Goal: Information Seeking & Learning: Learn about a topic

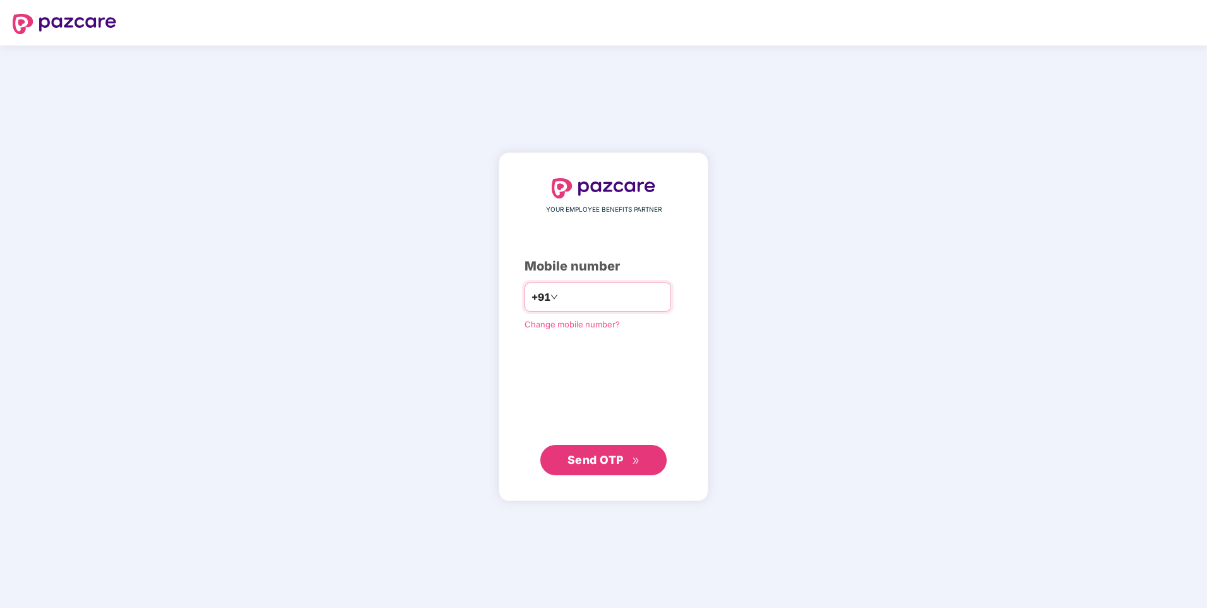
click at [607, 295] on input "number" at bounding box center [612, 297] width 104 height 20
click at [560, 298] on input "**********" at bounding box center [612, 297] width 104 height 20
type input "**********"
click at [629, 453] on span "Send OTP" at bounding box center [603, 460] width 73 height 18
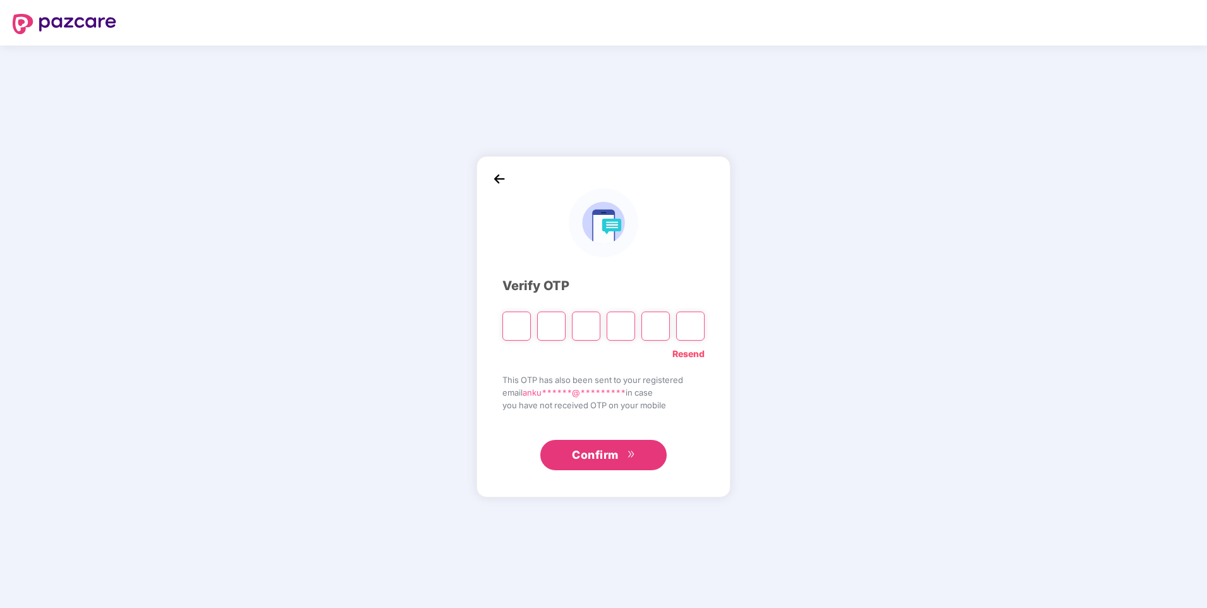
type input "*"
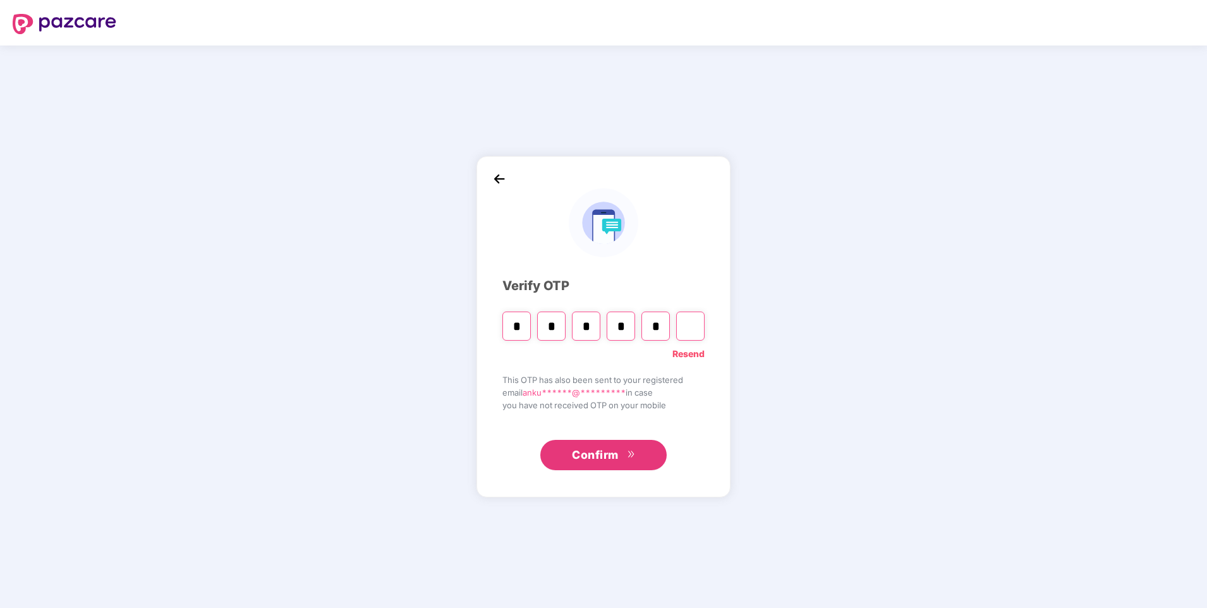
type input "*"
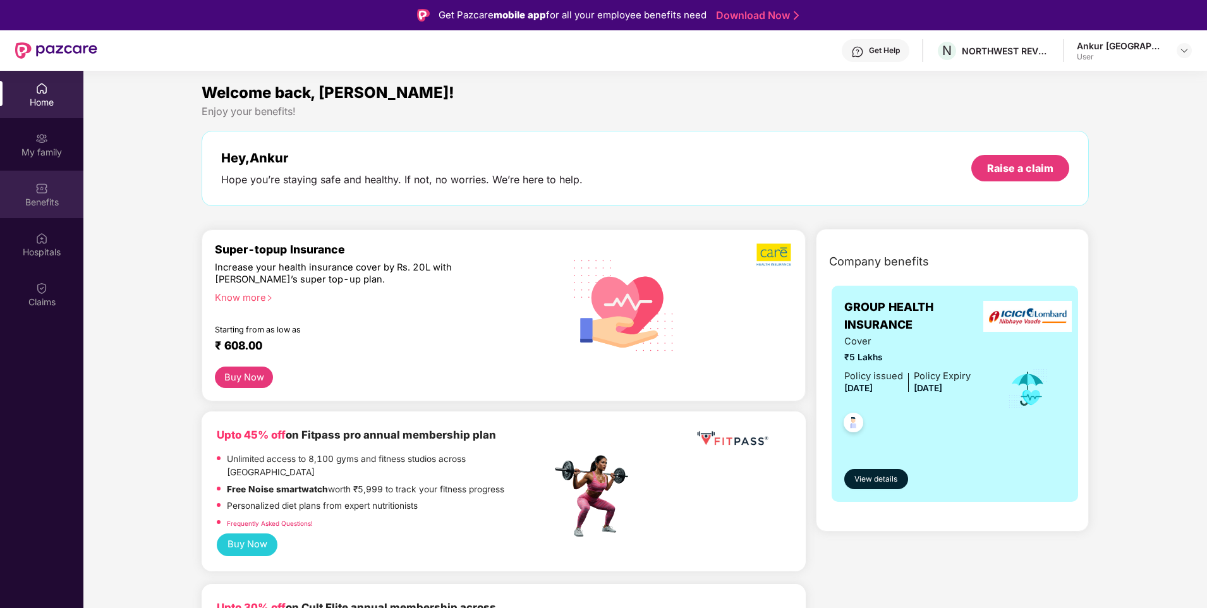
click at [42, 203] on div "Benefits" at bounding box center [41, 202] width 83 height 13
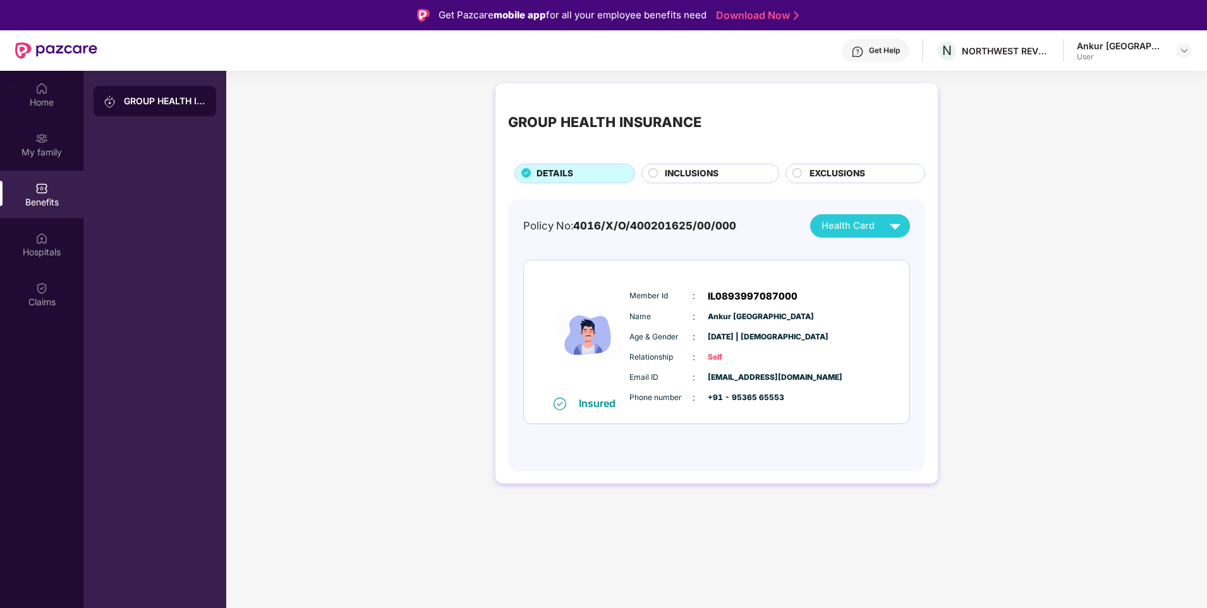
click at [722, 172] on div "INCLUSIONS" at bounding box center [715, 175] width 114 height 16
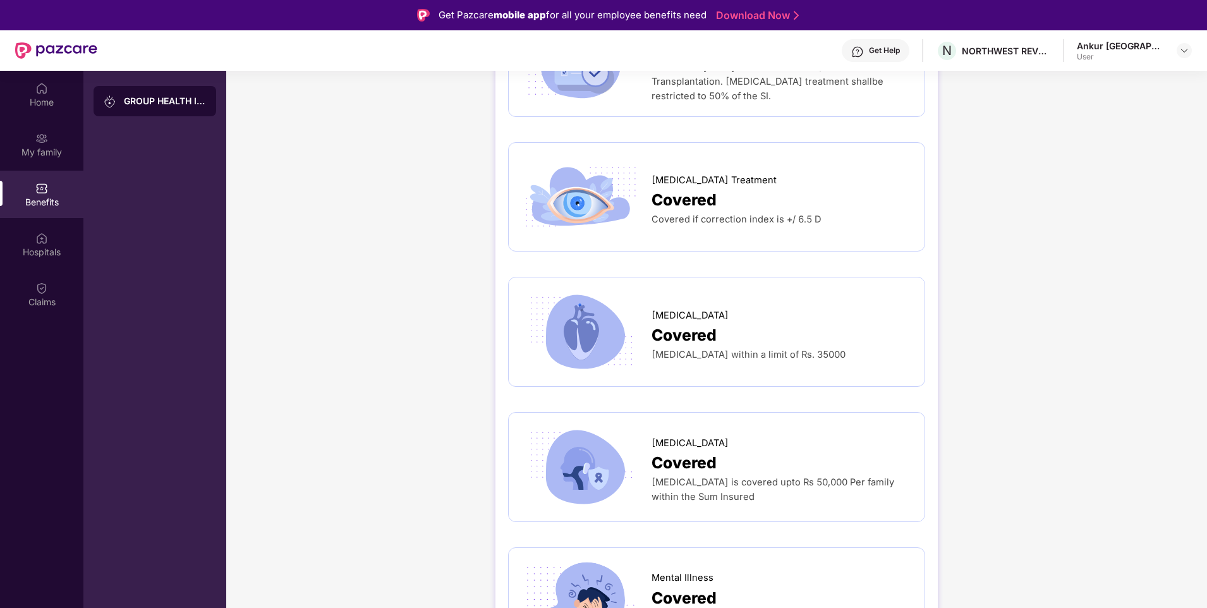
scroll to position [2050, 0]
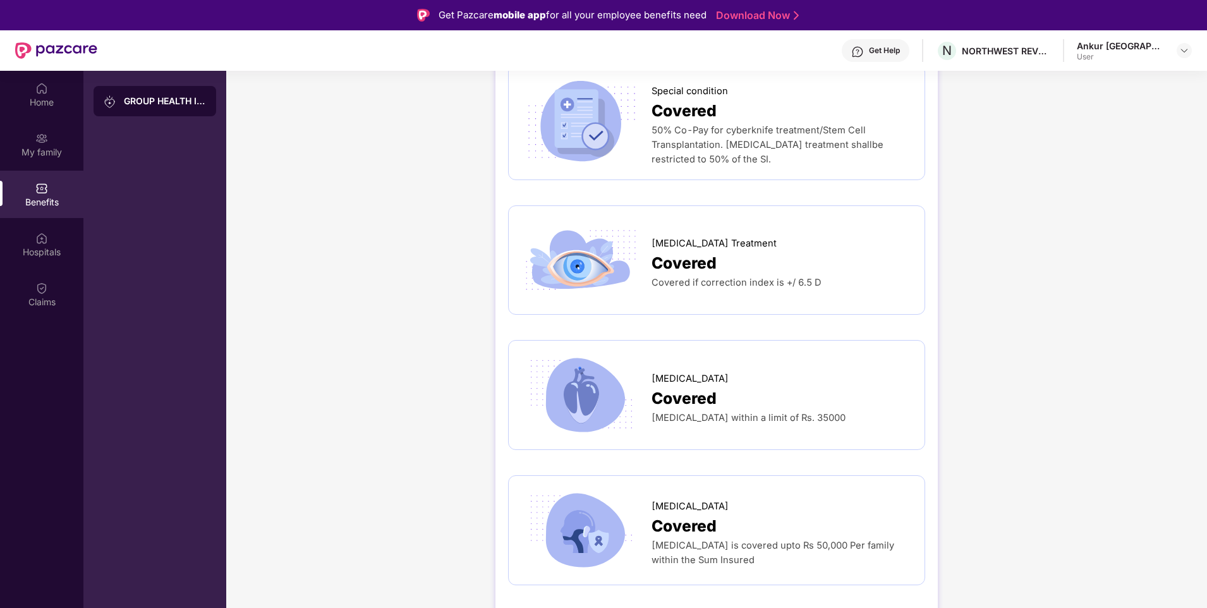
drag, startPoint x: 702, startPoint y: 404, endPoint x: 642, endPoint y: 352, distance: 79.7
click at [642, 353] on div "[MEDICAL_DATA] Covered [MEDICAL_DATA] within a limit of Rs. 35000" at bounding box center [716, 394] width 390 height 83
drag, startPoint x: 642, startPoint y: 352, endPoint x: 758, endPoint y: 401, distance: 125.7
click at [758, 411] on div "[MEDICAL_DATA] within a limit of Rs. 35000" at bounding box center [781, 418] width 260 height 15
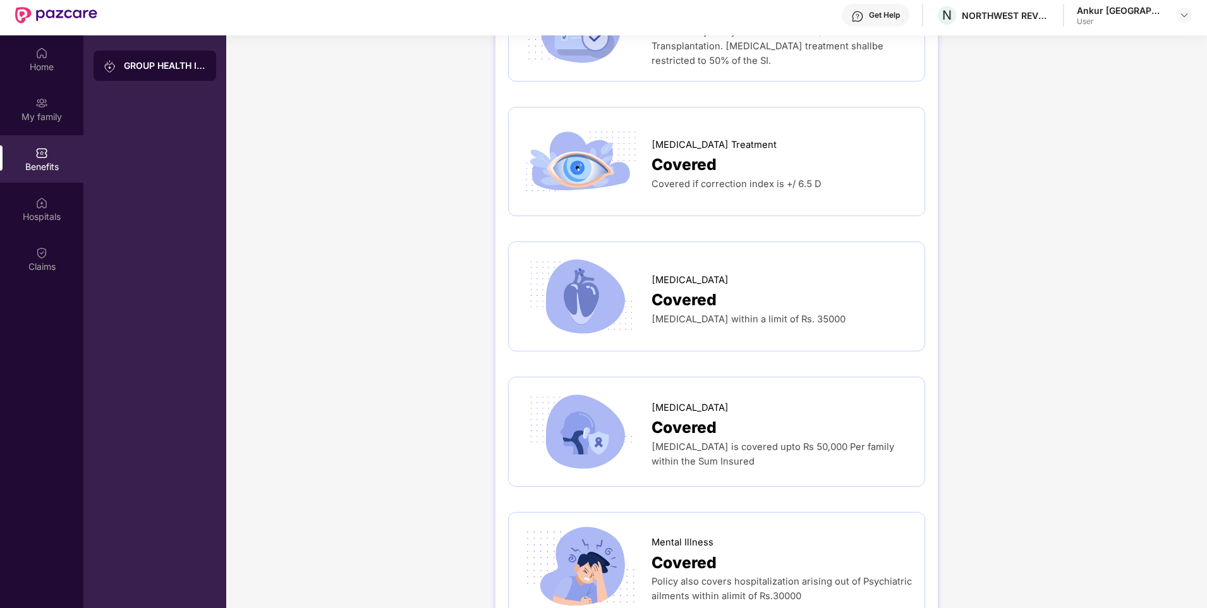
scroll to position [71, 0]
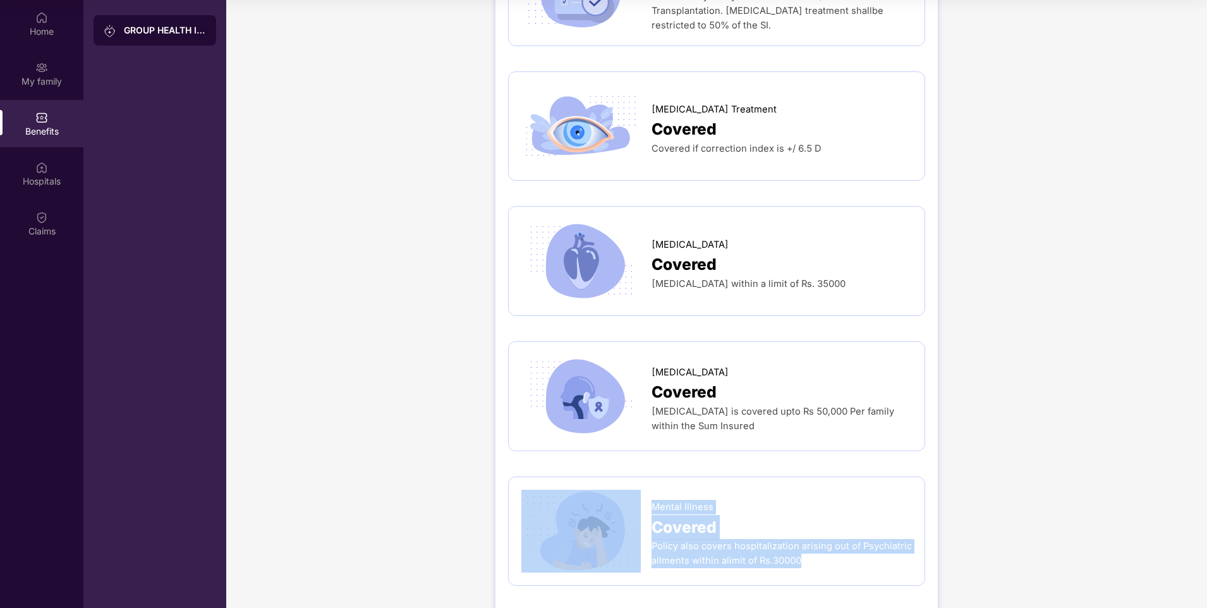
drag, startPoint x: 802, startPoint y: 536, endPoint x: 639, endPoint y: 468, distance: 177.3
click at [639, 490] on div "Mental Illness Covered Policy also covers hospitalization arising out of Psychi…" at bounding box center [716, 531] width 390 height 83
drag, startPoint x: 639, startPoint y: 468, endPoint x: 794, endPoint y: 476, distance: 155.0
click at [794, 493] on div "Mental Illness" at bounding box center [781, 503] width 260 height 21
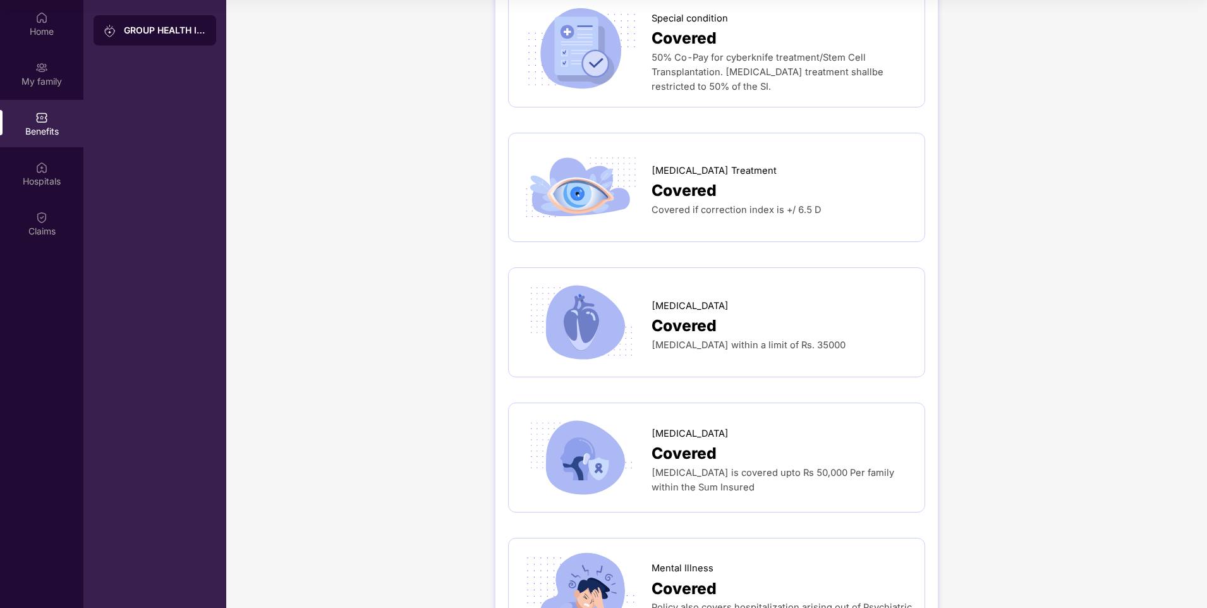
scroll to position [2113, 0]
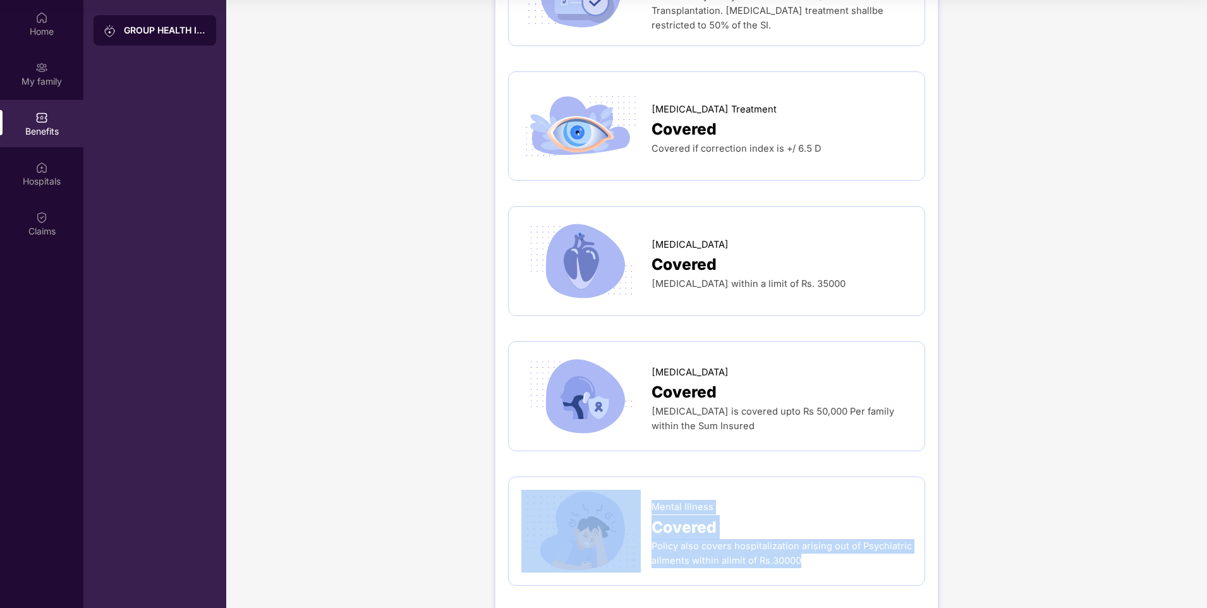
drag, startPoint x: 806, startPoint y: 536, endPoint x: 649, endPoint y: 484, distance: 165.8
click at [649, 490] on div "Mental Illness Covered Policy also covers hospitalization arising out of Psychi…" at bounding box center [716, 531] width 390 height 83
drag, startPoint x: 649, startPoint y: 484, endPoint x: 826, endPoint y: 469, distance: 178.1
click at [826, 493] on div "Mental Illness" at bounding box center [781, 503] width 260 height 21
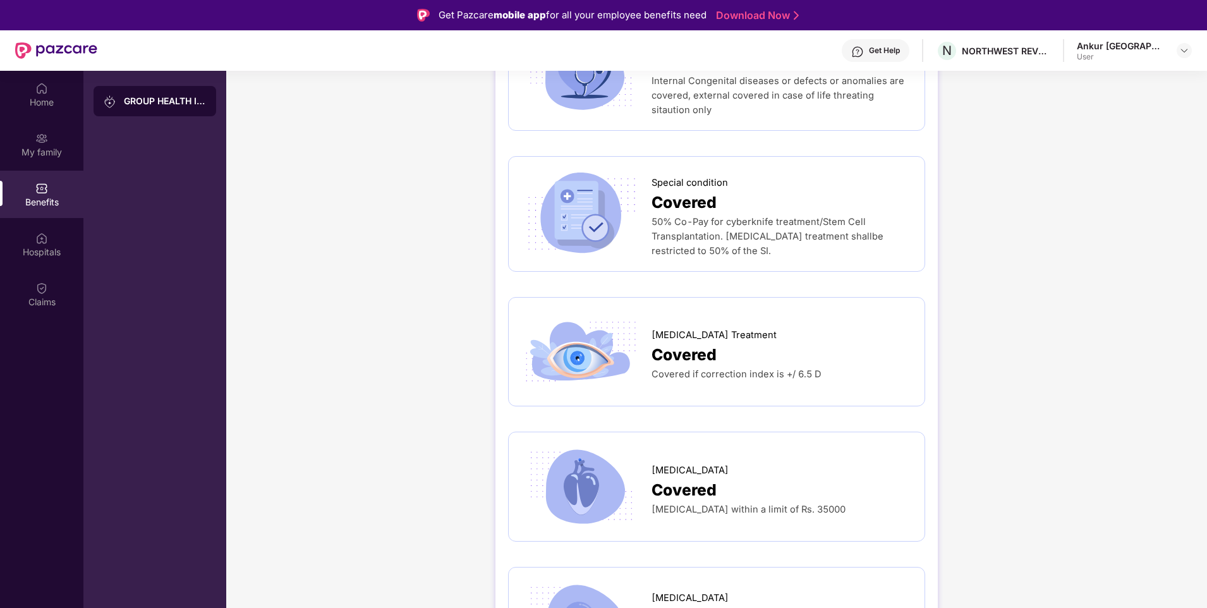
scroll to position [1959, 0]
click at [800, 366] on div "Covered if correction index is +/ 6.5 D" at bounding box center [781, 373] width 260 height 15
click at [772, 321] on div "[MEDICAL_DATA] Treatment" at bounding box center [781, 331] width 260 height 21
click at [809, 366] on div "Covered if correction index is +/ 6.5 D" at bounding box center [781, 373] width 260 height 15
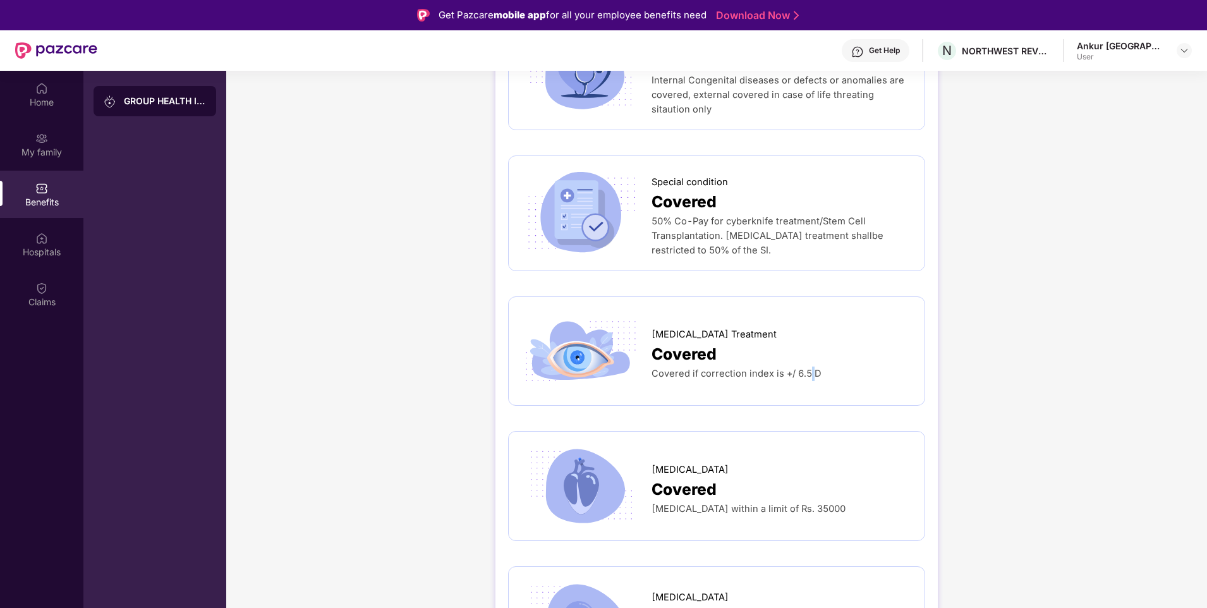
click at [807, 368] on span "Covered if correction index is +/ 6.5 D" at bounding box center [736, 373] width 170 height 11
click at [855, 342] on div "Covered" at bounding box center [781, 354] width 260 height 25
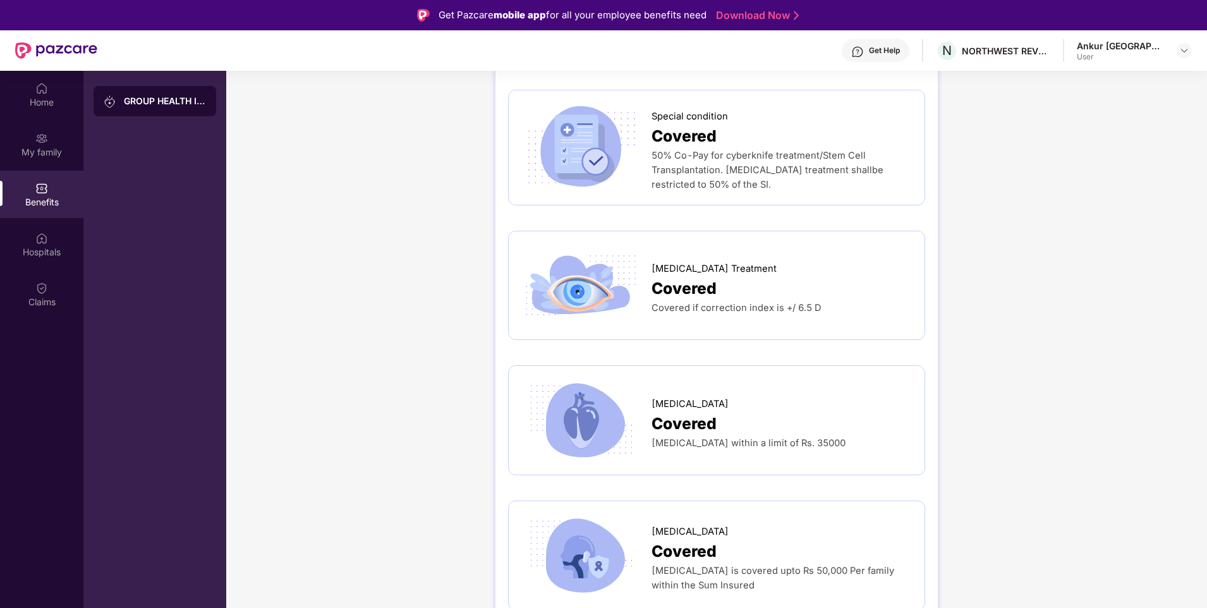
scroll to position [2113, 0]
